Goal: Navigation & Orientation: Understand site structure

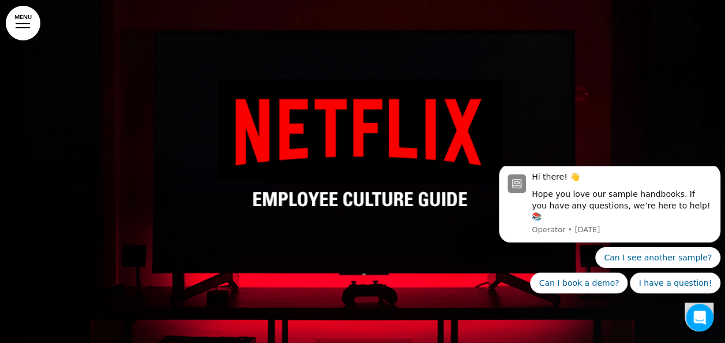
scroll to position [33, 0]
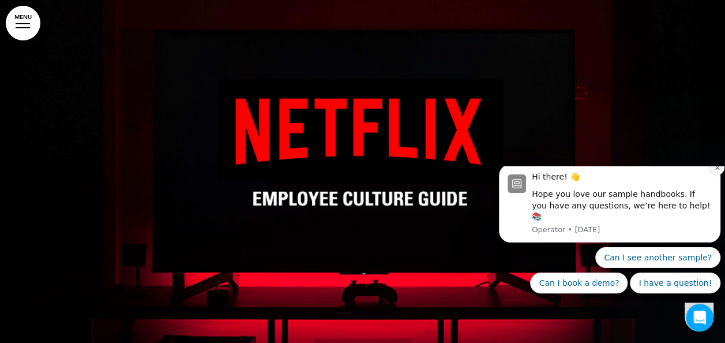
click at [715, 171] on icon "Dismiss notification" at bounding box center [717, 167] width 6 height 6
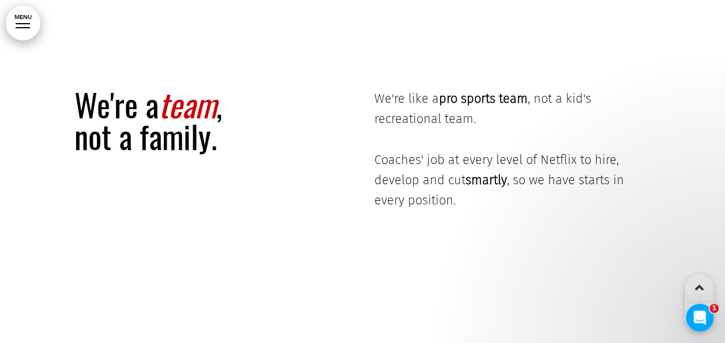
scroll to position [5018, 0]
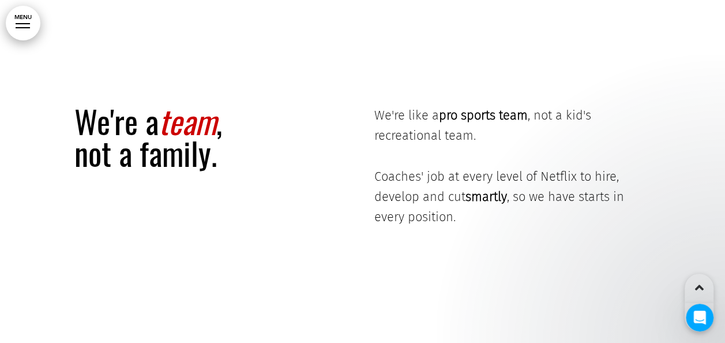
click at [26, 24] on div at bounding box center [23, 23] width 14 height 1
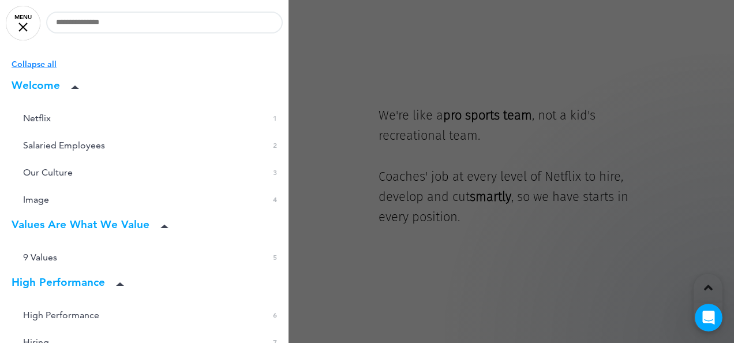
click at [389, 115] on div at bounding box center [367, 171] width 734 height 343
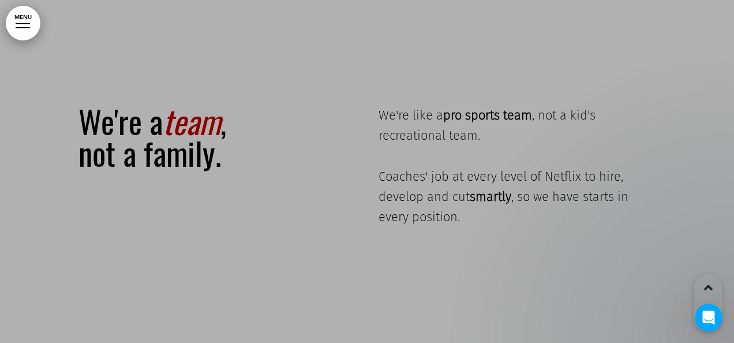
click at [389, 115] on div at bounding box center [367, 171] width 734 height 343
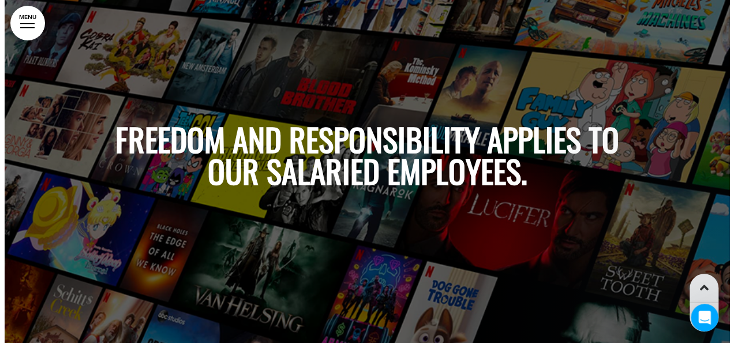
scroll to position [458, 0]
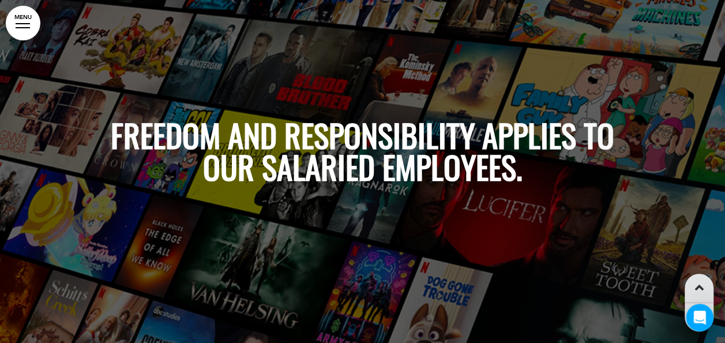
click at [24, 31] on link "MENU" at bounding box center [23, 23] width 35 height 35
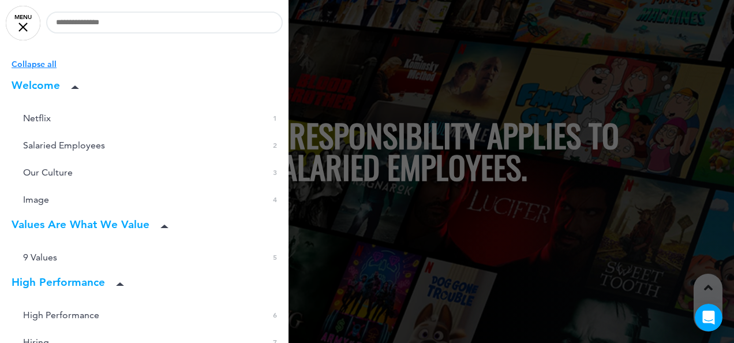
click at [79, 88] on icon at bounding box center [75, 86] width 8 height 3
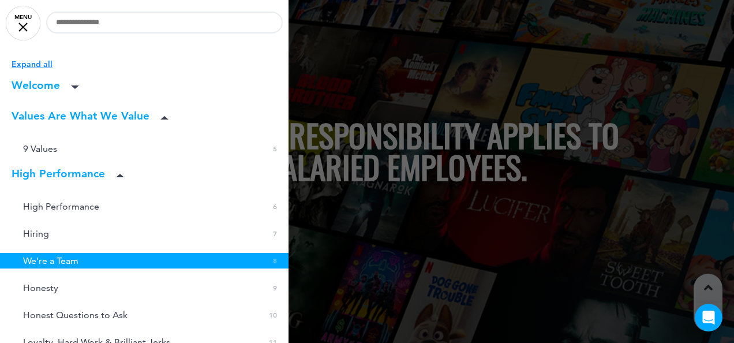
click at [121, 172] on span at bounding box center [120, 176] width 12 height 12
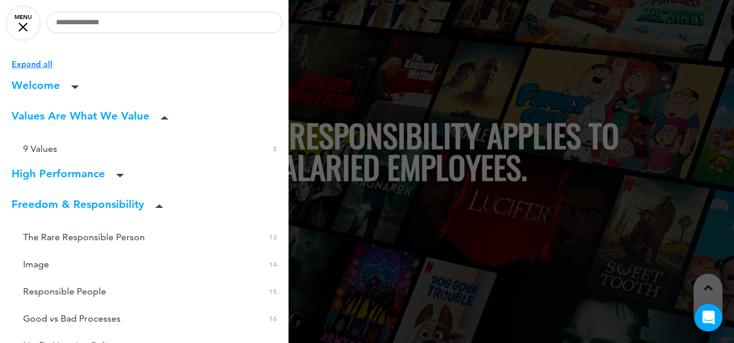
click at [162, 208] on icon at bounding box center [159, 205] width 8 height 3
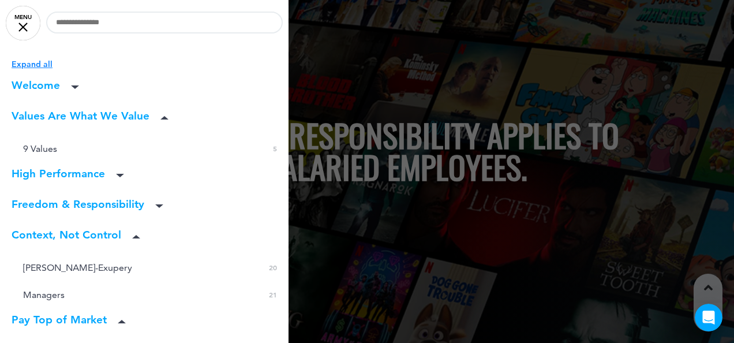
click at [138, 241] on span at bounding box center [136, 237] width 12 height 12
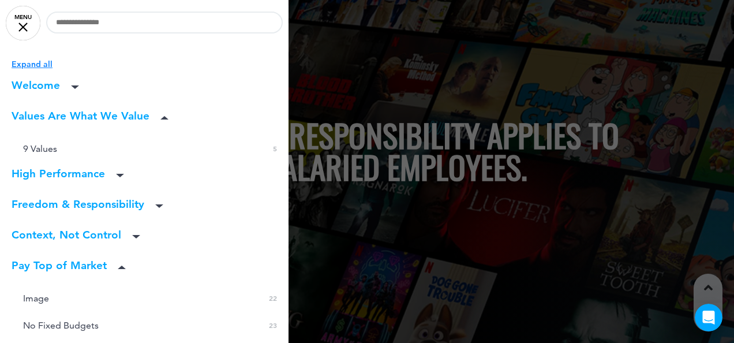
click at [121, 269] on span at bounding box center [122, 267] width 12 height 12
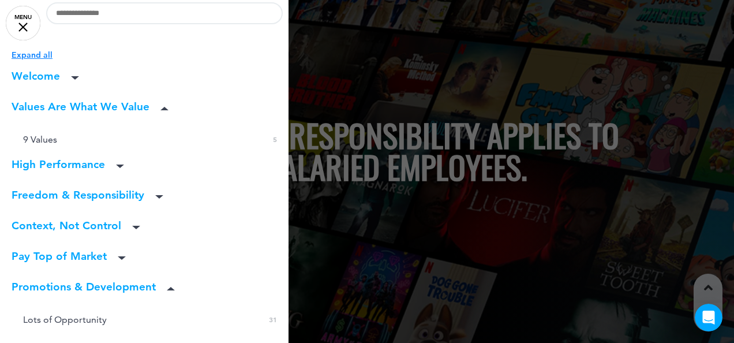
scroll to position [20, 0]
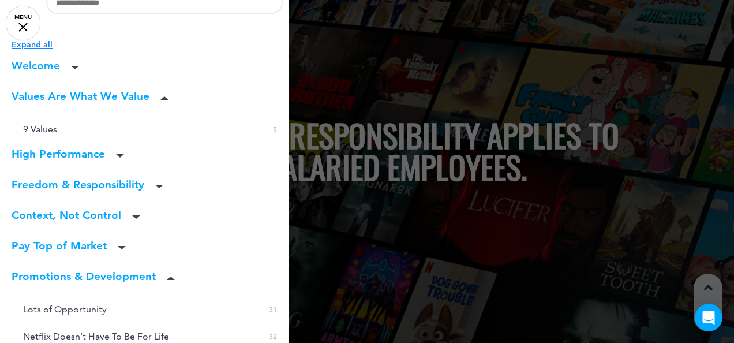
click at [173, 279] on icon at bounding box center [171, 277] width 8 height 3
click at [168, 97] on icon at bounding box center [164, 97] width 8 height 3
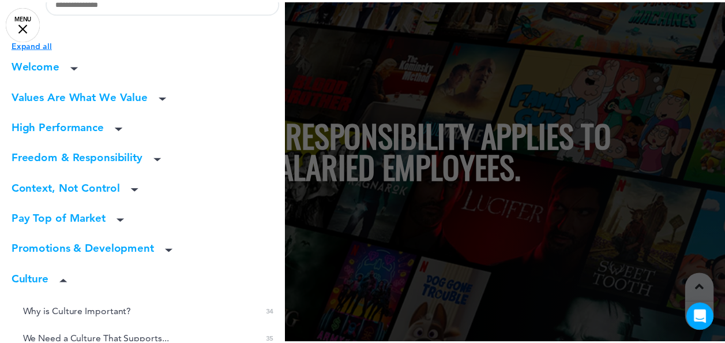
scroll to position [67, 0]
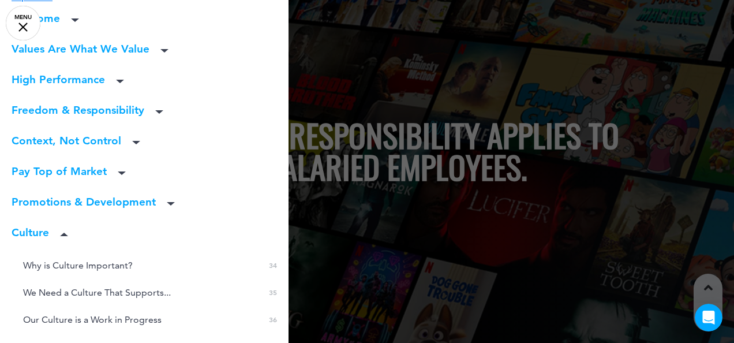
click at [363, 102] on div at bounding box center [367, 171] width 734 height 343
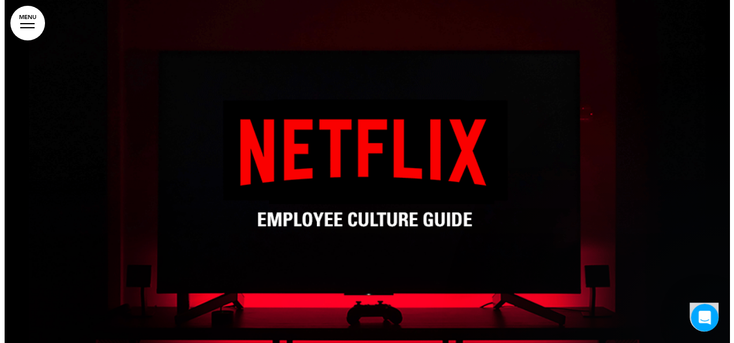
scroll to position [11, 0]
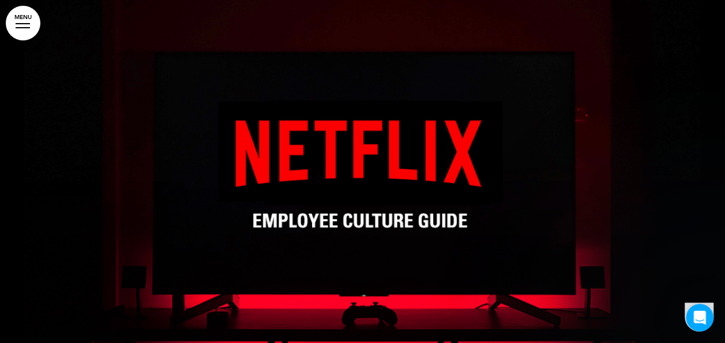
click at [24, 27] on div at bounding box center [23, 27] width 14 height 1
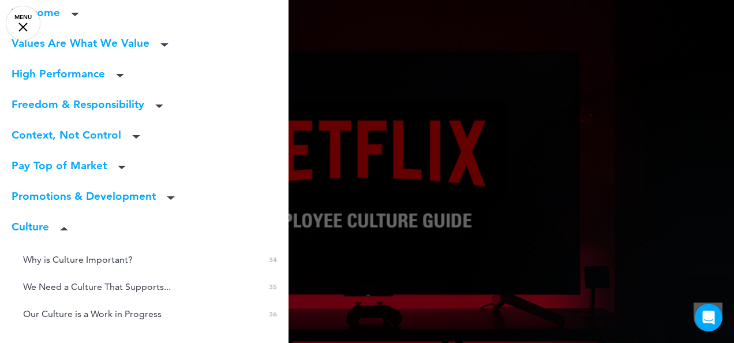
scroll to position [167, 0]
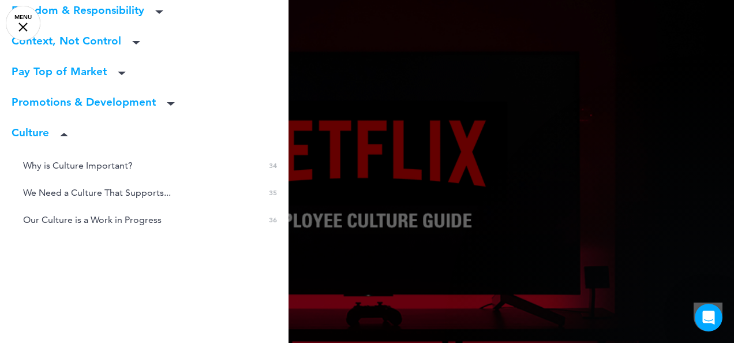
click at [73, 135] on li "Culture" at bounding box center [144, 133] width 288 height 13
click at [68, 135] on icon at bounding box center [64, 134] width 8 height 3
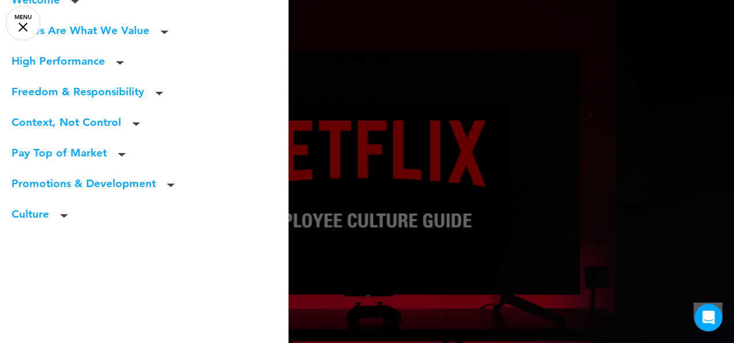
scroll to position [0, 0]
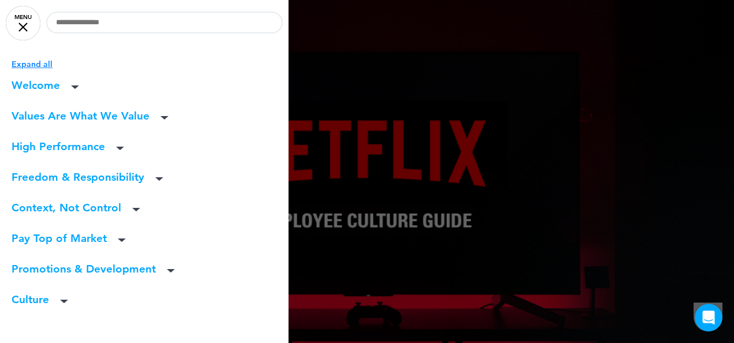
click at [73, 85] on span at bounding box center [75, 87] width 12 height 12
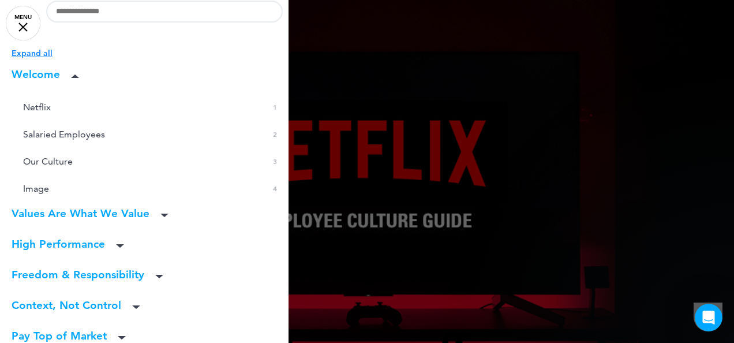
scroll to position [13, 0]
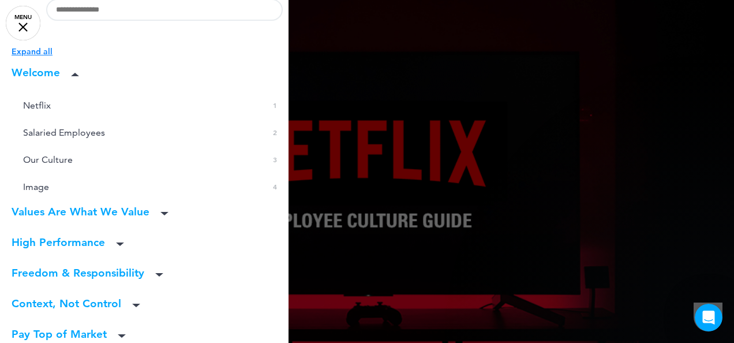
click at [77, 77] on span at bounding box center [75, 75] width 12 height 12
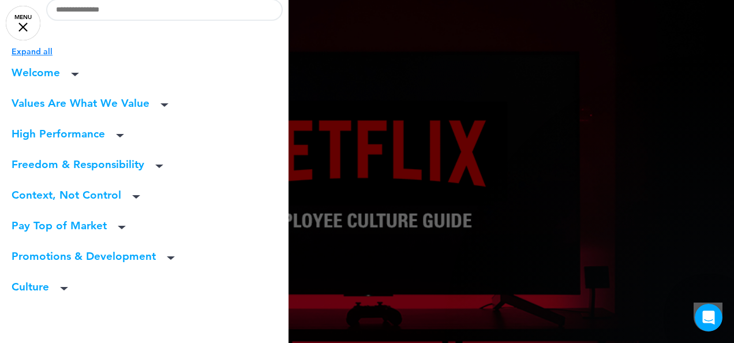
click at [162, 165] on icon at bounding box center [159, 165] width 8 height 3
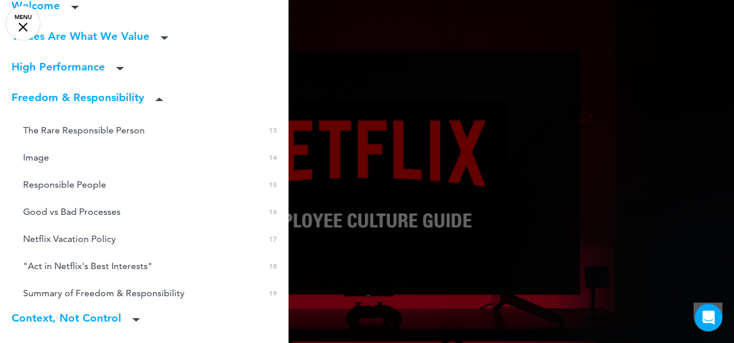
scroll to position [81, 0]
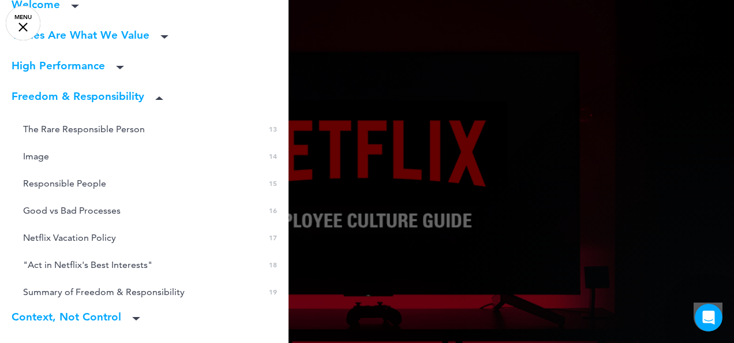
click at [160, 96] on span at bounding box center [159, 98] width 12 height 12
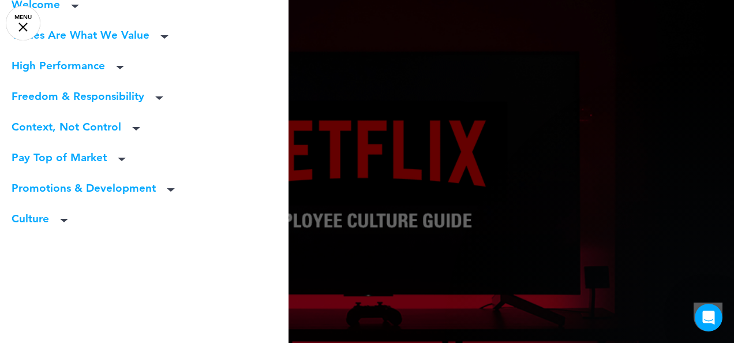
scroll to position [0, 0]
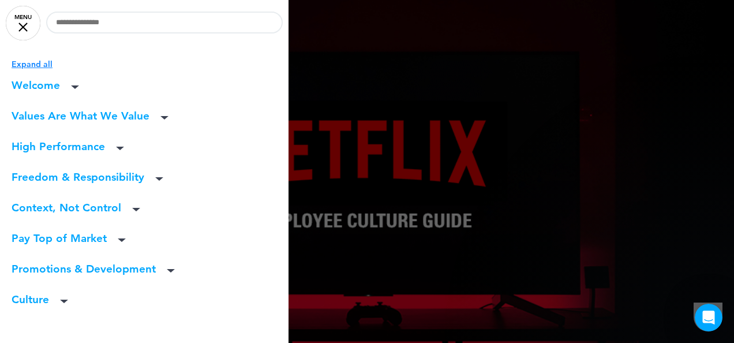
click at [79, 114] on li "Values Are What We Value" at bounding box center [144, 116] width 288 height 13
click at [170, 119] on span at bounding box center [165, 118] width 12 height 12
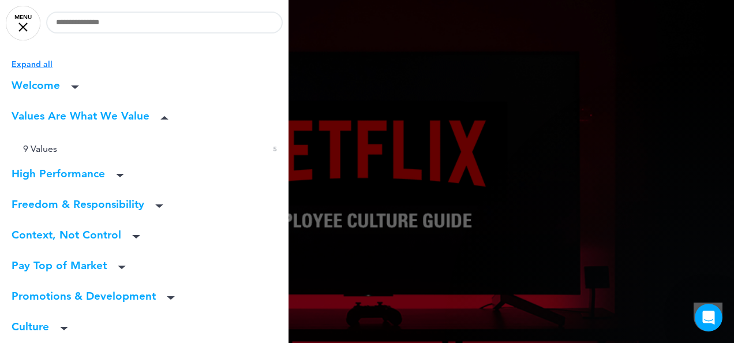
click at [170, 119] on span at bounding box center [165, 118] width 12 height 12
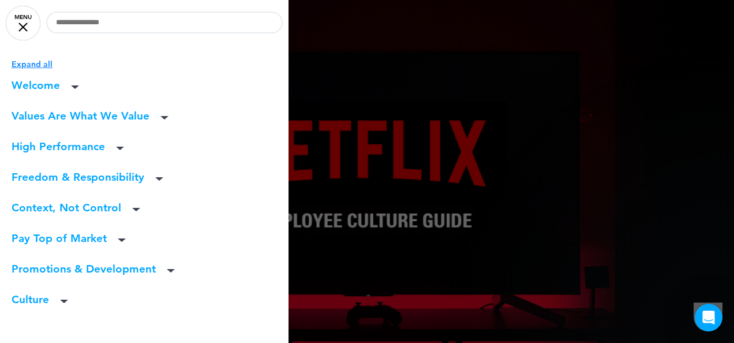
click at [70, 87] on li "Welcome" at bounding box center [144, 86] width 288 height 13
click at [81, 84] on span at bounding box center [75, 87] width 12 height 12
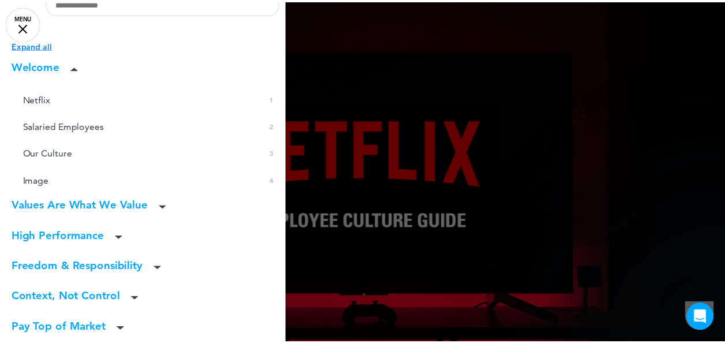
scroll to position [20, 0]
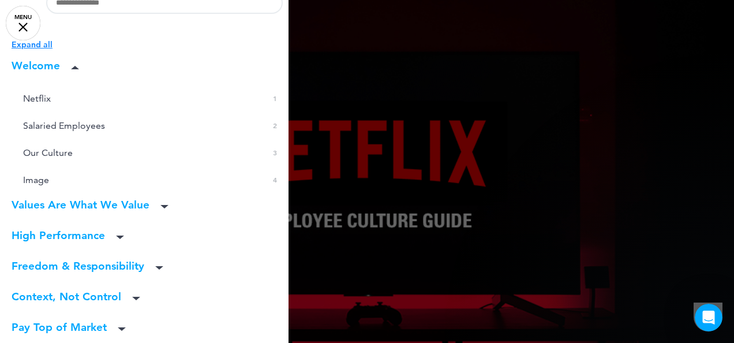
click at [396, 208] on div at bounding box center [367, 171] width 734 height 343
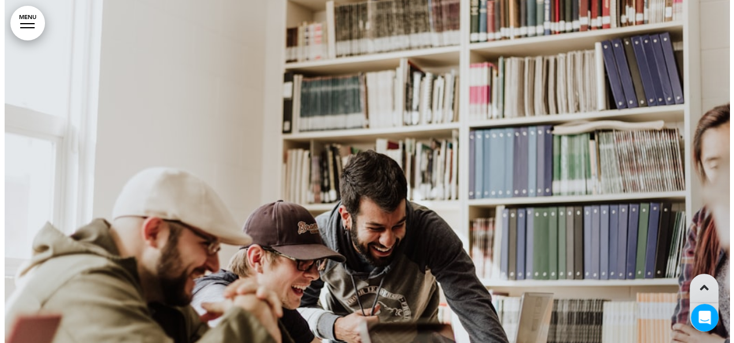
scroll to position [1383, 0]
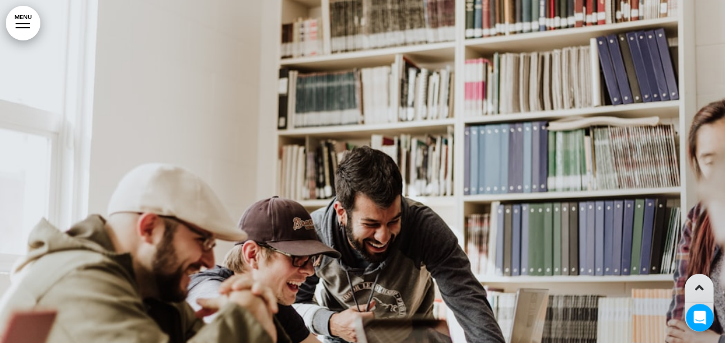
click at [15, 25] on link "MENU" at bounding box center [23, 23] width 35 height 35
